Goal: Task Accomplishment & Management: Use online tool/utility

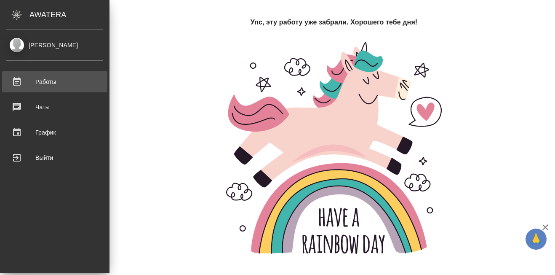
click at [18, 80] on div "Работы" at bounding box center [54, 81] width 97 height 13
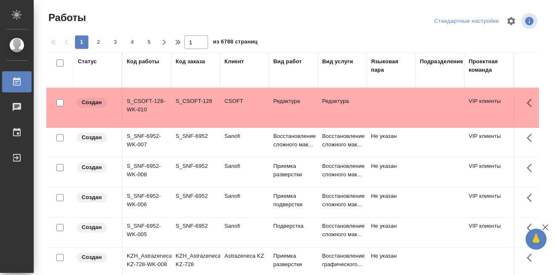
click at [133, 62] on div "Код работы" at bounding box center [143, 61] width 32 height 8
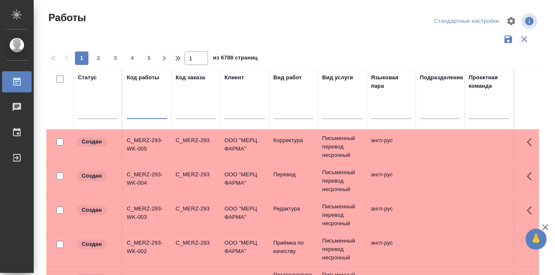
paste input "S_SNF-6929"
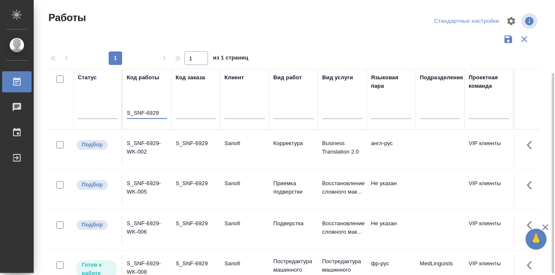
scroll to position [42, 0]
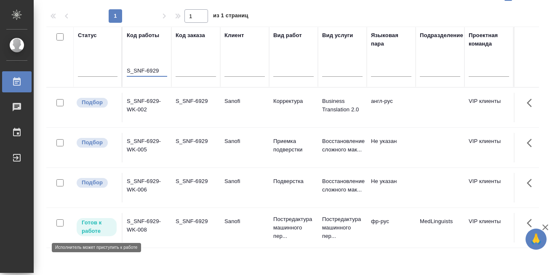
type input "S_SNF-6929"
click at [81, 225] on span "Готов к работе" at bounding box center [97, 226] width 40 height 17
click at [81, 224] on span "Готов к работе" at bounding box center [97, 226] width 40 height 17
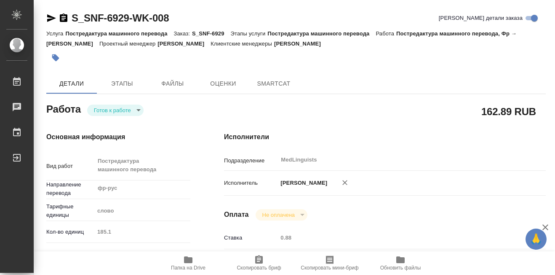
type textarea "x"
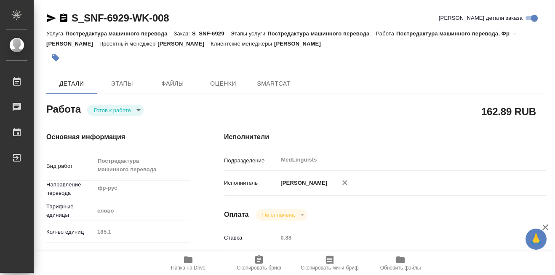
type textarea "x"
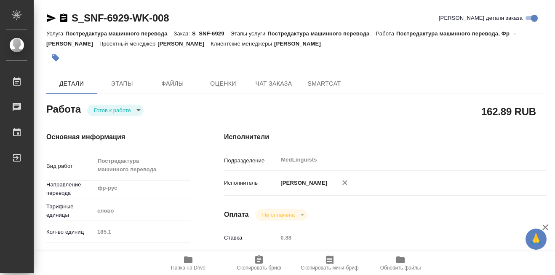
type textarea "x"
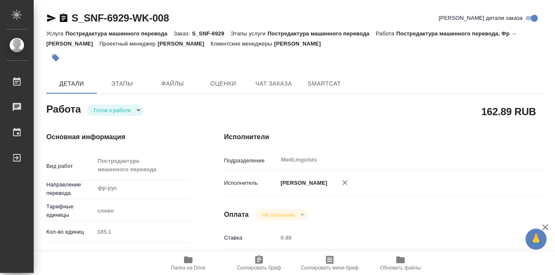
type textarea "x"
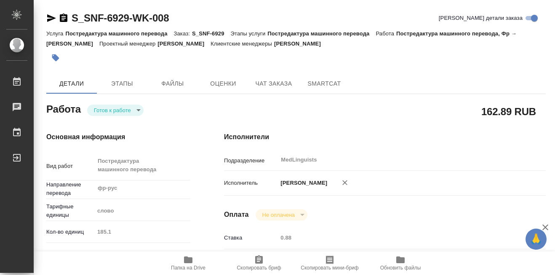
scroll to position [42, 0]
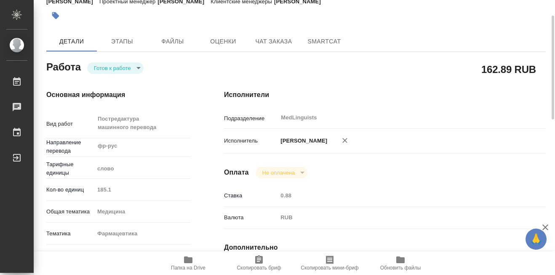
click at [188, 262] on icon "button" at bounding box center [188, 259] width 8 height 7
